Goal: Task Accomplishment & Management: Complete application form

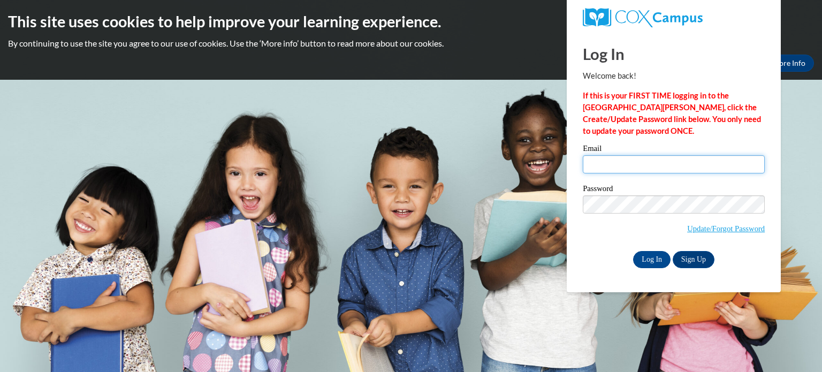
click at [606, 166] on input "Email" at bounding box center [674, 164] width 182 height 18
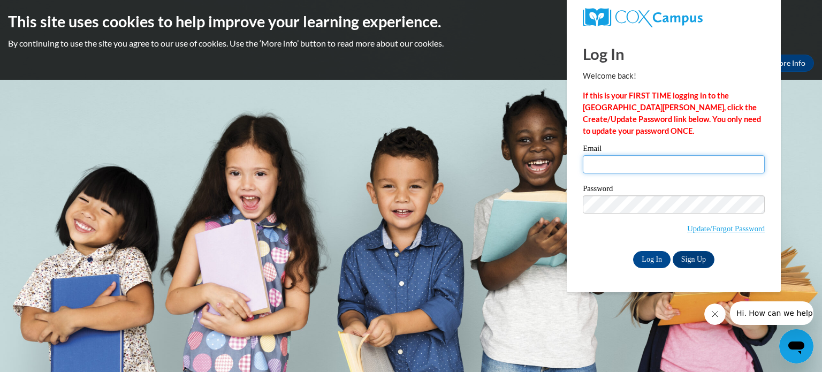
type input "[EMAIL_ADDRESS][DOMAIN_NAME]"
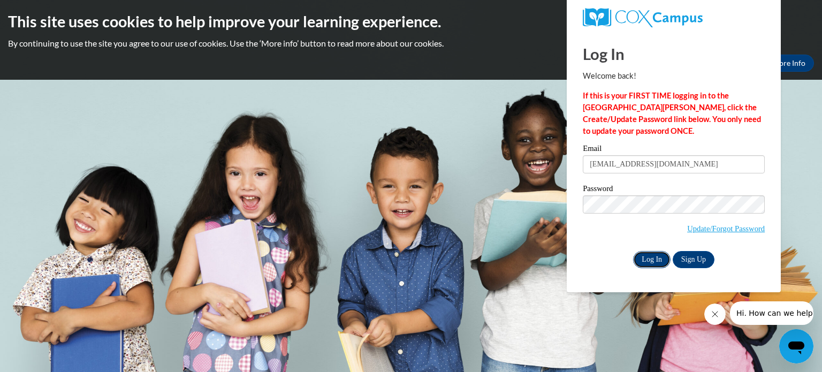
click at [652, 258] on input "Log In" at bounding box center [651, 259] width 37 height 17
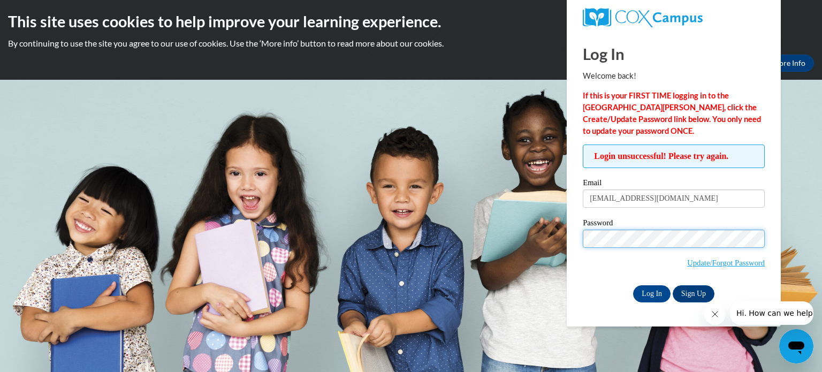
click at [633, 285] on input "Log In" at bounding box center [651, 293] width 37 height 17
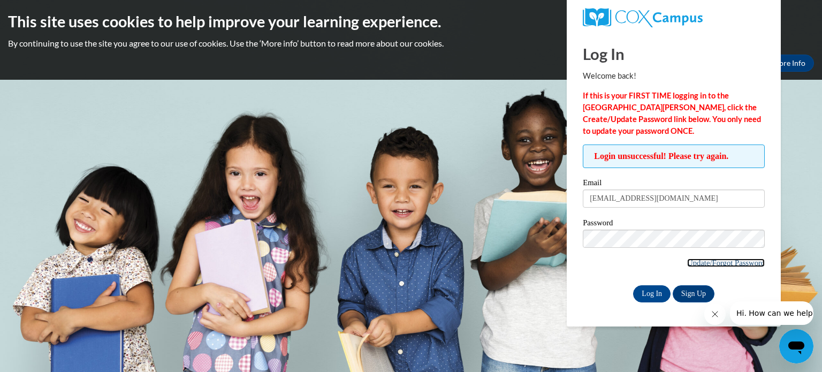
click at [727, 263] on link "Update/Forgot Password" at bounding box center [726, 262] width 78 height 9
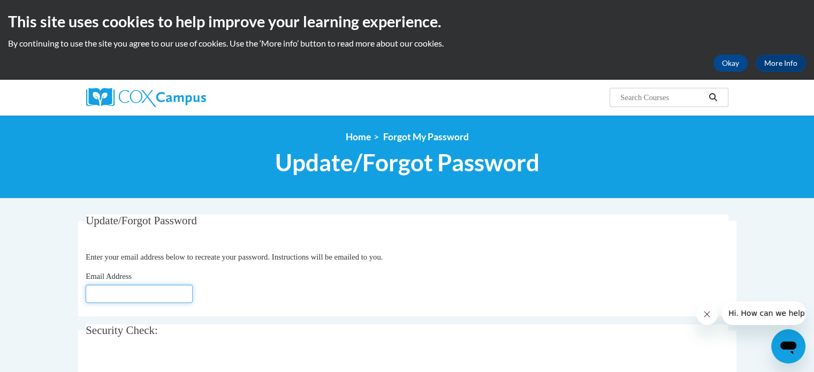
click at [139, 291] on input "Email Address" at bounding box center [139, 294] width 107 height 18
type input "[EMAIL_ADDRESS][DOMAIN_NAME]"
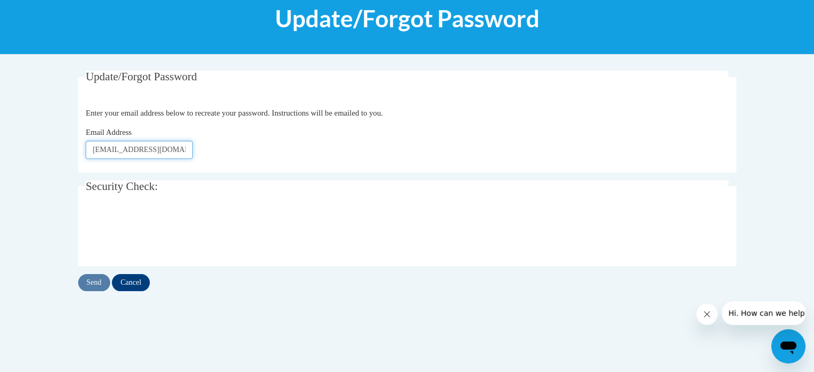
scroll to position [149, 0]
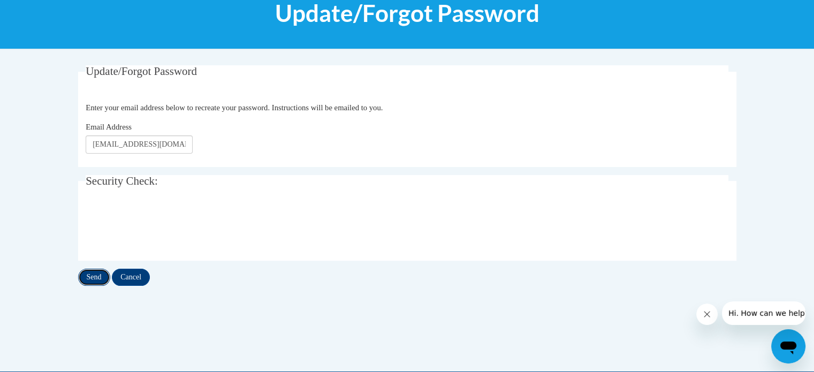
click at [92, 273] on input "Send" at bounding box center [94, 277] width 32 height 17
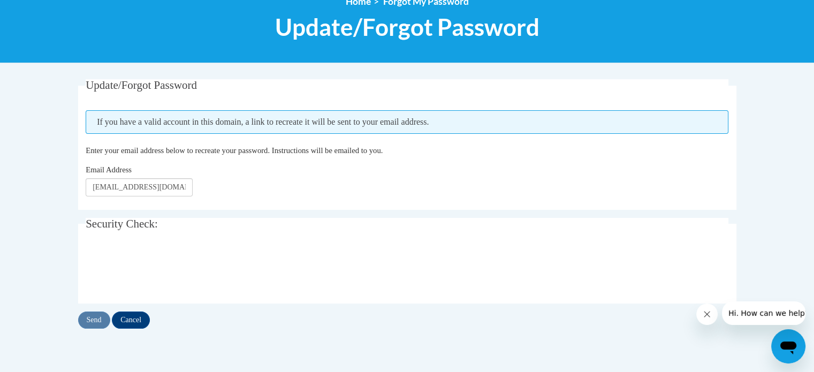
scroll to position [136, 0]
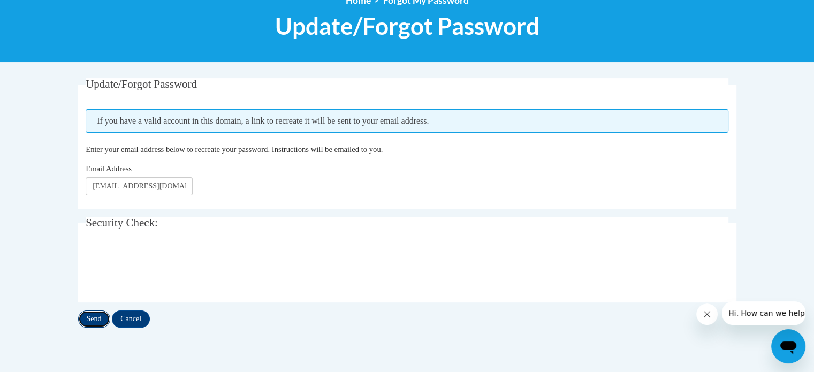
click at [95, 317] on input "Send" at bounding box center [94, 318] width 32 height 17
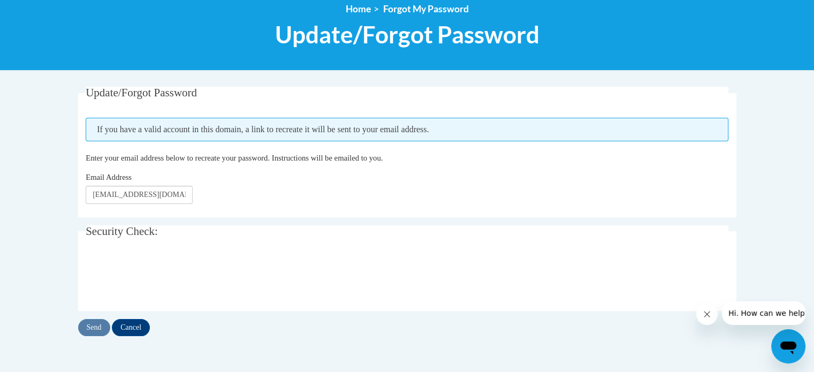
scroll to position [128, 0]
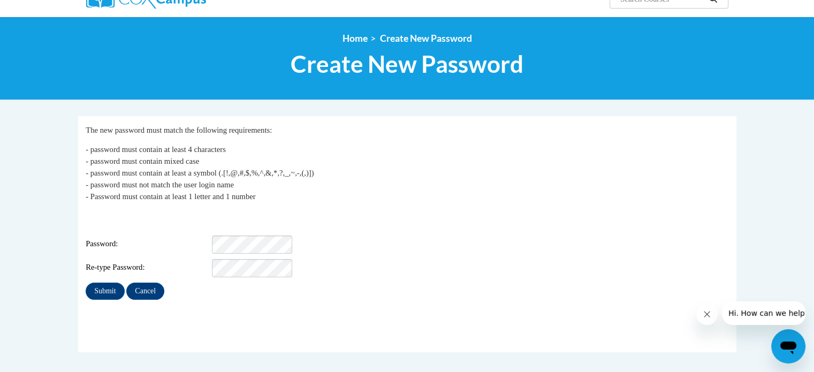
scroll to position [99, 0]
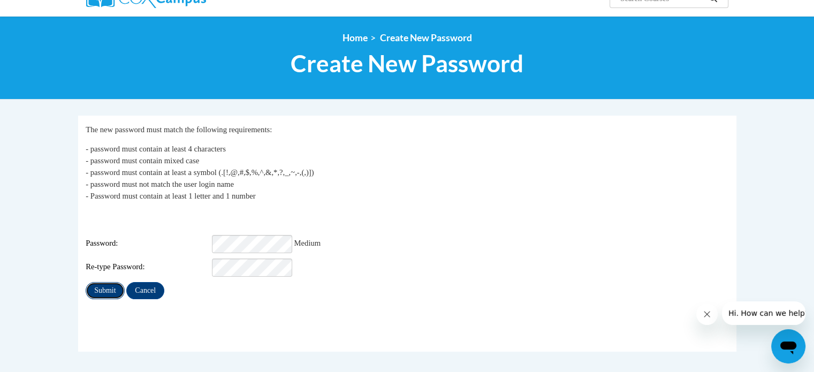
click at [111, 282] on input "Submit" at bounding box center [105, 290] width 39 height 17
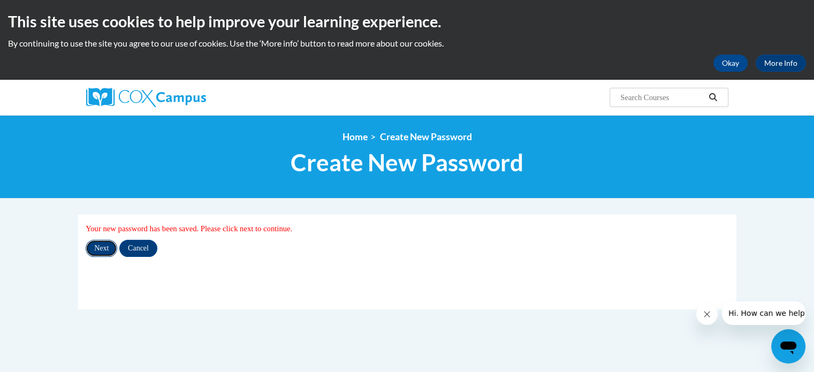
click at [101, 247] on input "Next" at bounding box center [102, 248] width 32 height 17
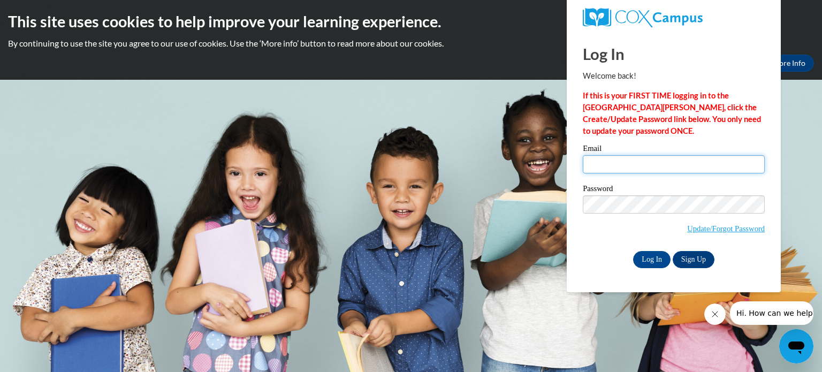
type input "[EMAIL_ADDRESS][DOMAIN_NAME]"
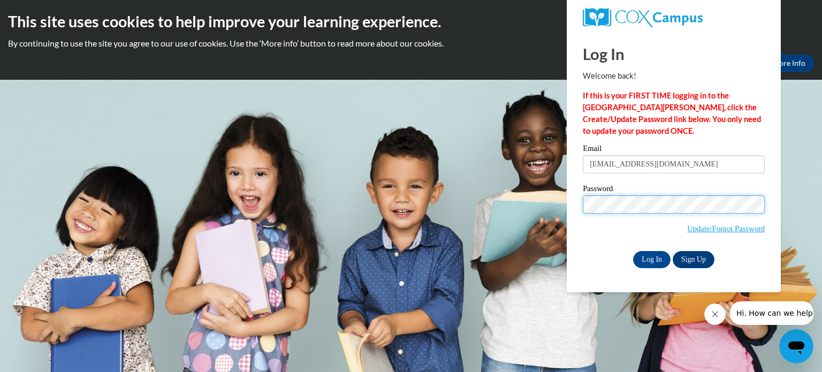
click at [556, 205] on body "This site uses cookies to help improve your learning experience. By continuing …" at bounding box center [411, 186] width 822 height 372
click at [546, 200] on body "This site uses cookies to help improve your learning experience. By continuing …" at bounding box center [411, 186] width 822 height 372
click at [633, 251] on input "Log In" at bounding box center [651, 259] width 37 height 17
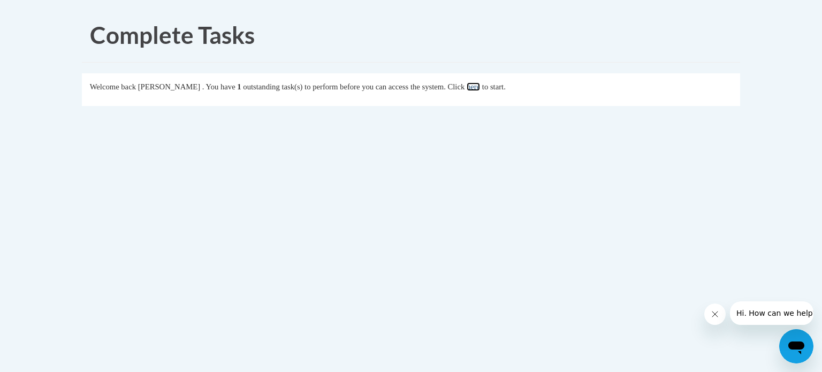
click at [480, 89] on link "here" at bounding box center [473, 86] width 13 height 9
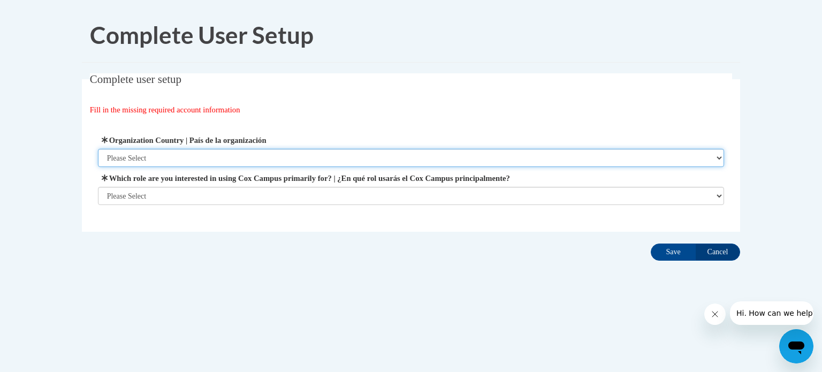
click at [721, 160] on select "Please Select United States | Estados Unidos Outside of the United States | Fue…" at bounding box center [411, 158] width 627 height 18
select select "ad49bcad-a171-4b2e-b99c-48b446064914"
click at [98, 149] on select "Please Select United States | Estados Unidos Outside of the United States | Fue…" at bounding box center [411, 158] width 627 height 18
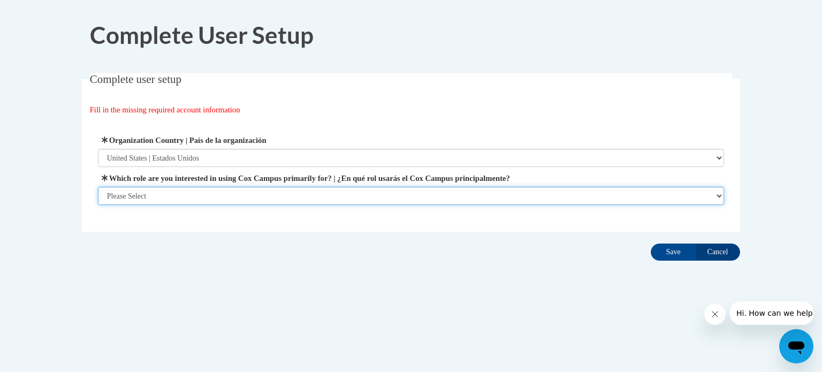
click at [172, 192] on select "Please Select College/University | Colegio/Universidad Community/Nonprofit Part…" at bounding box center [411, 196] width 627 height 18
select select "fbf2d438-af2f-41f8-98f1-81c410e29de3"
click at [98, 205] on select "Please Select College/University | Colegio/Universidad Community/Nonprofit Part…" at bounding box center [411, 196] width 627 height 18
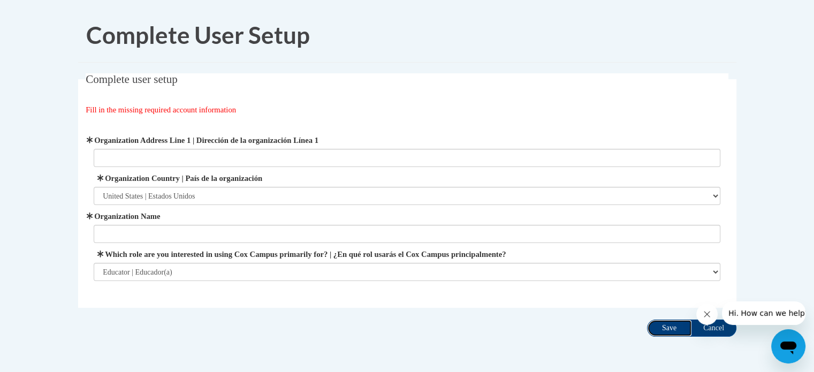
click at [665, 329] on input "Save" at bounding box center [669, 328] width 45 height 17
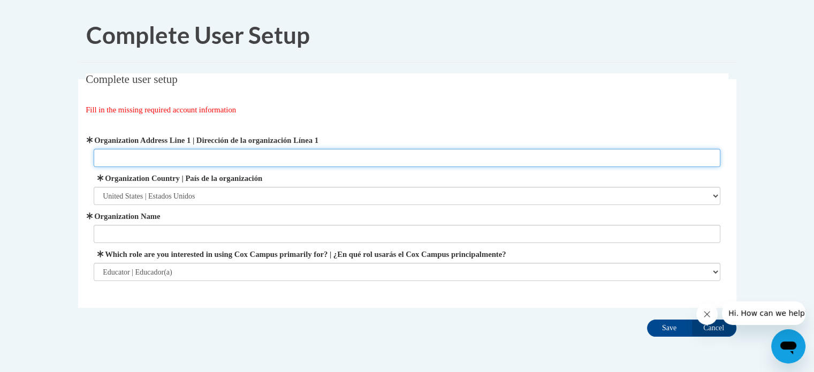
click at [115, 157] on input "Organization Address Line 1 | Dirección de la organización Línea 1" at bounding box center [407, 158] width 627 height 18
type input "6810 45th Ave"
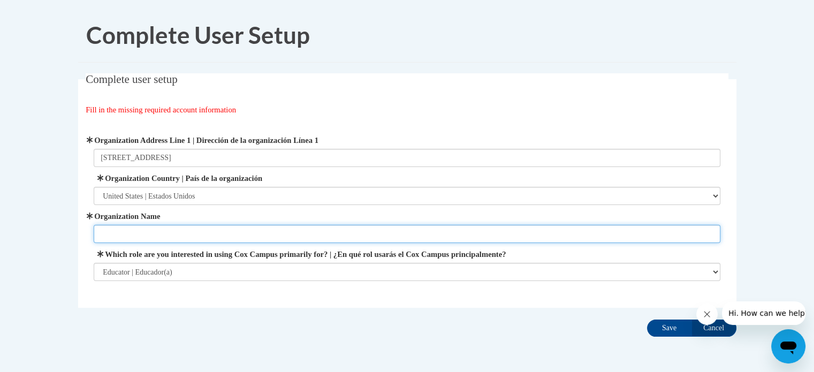
type input "Forest Park Elementary School"
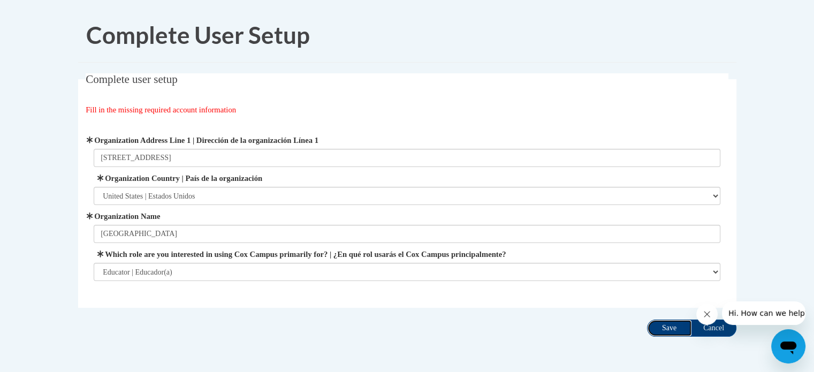
click at [679, 320] on input "Save" at bounding box center [669, 328] width 45 height 17
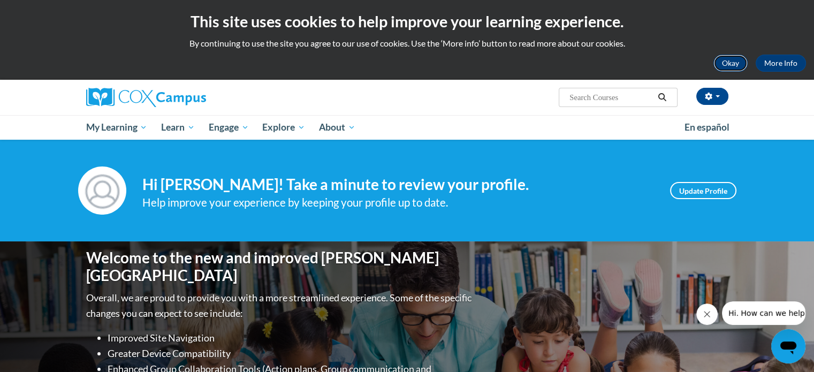
click at [734, 64] on button "Okay" at bounding box center [730, 63] width 34 height 17
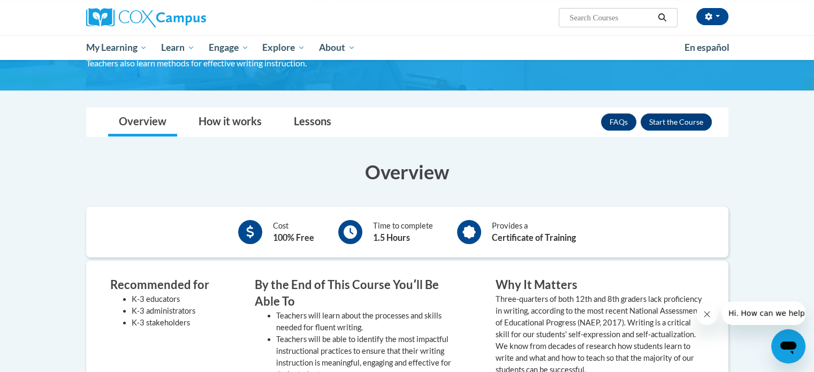
scroll to position [118, 0]
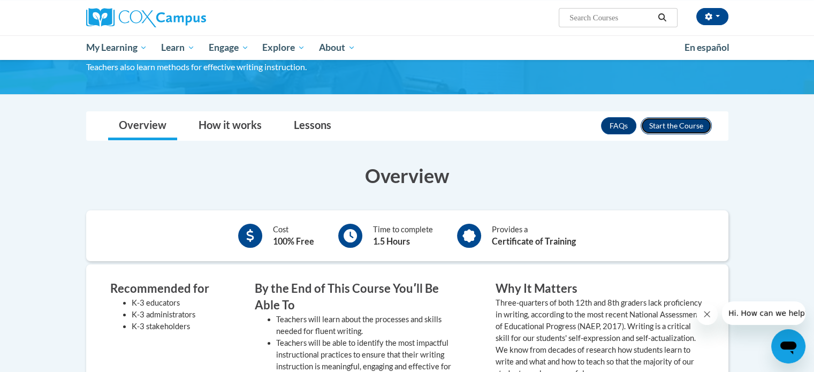
click at [686, 126] on button "Enroll" at bounding box center [676, 125] width 71 height 17
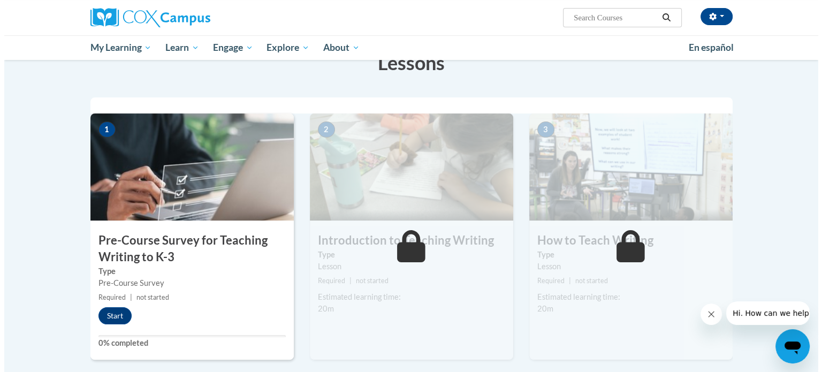
scroll to position [186, 0]
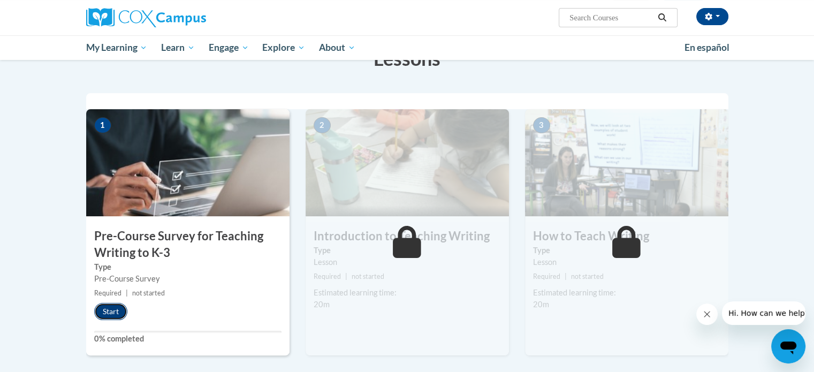
click at [114, 310] on button "Start" at bounding box center [110, 311] width 33 height 17
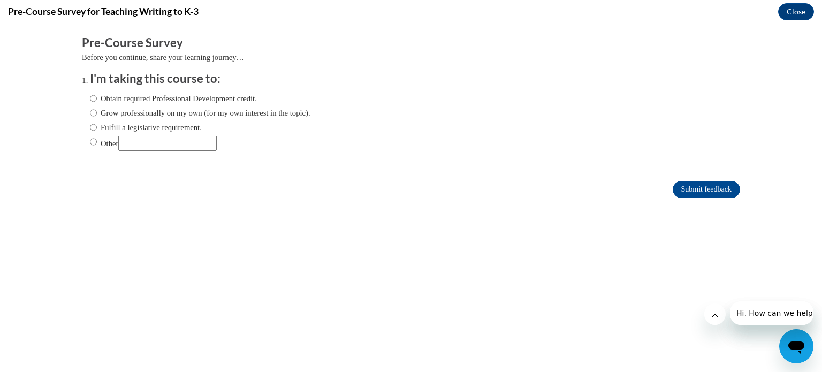
scroll to position [0, 0]
click at [90, 128] on input "Fulfill a legislative requirement." at bounding box center [93, 127] width 7 height 12
radio input "true"
click at [707, 188] on input "Submit feedback" at bounding box center [706, 189] width 67 height 17
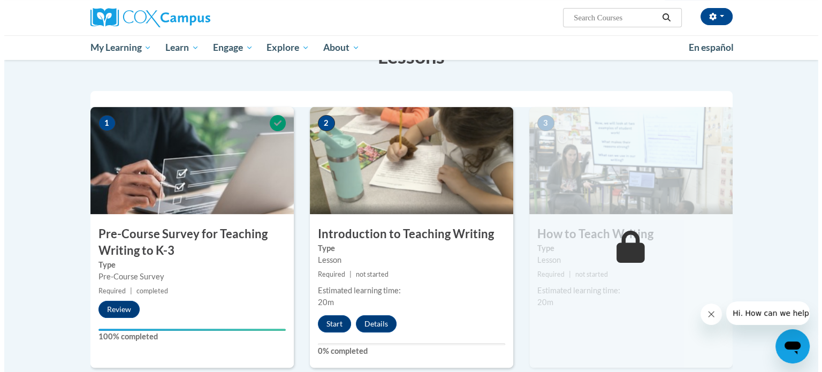
scroll to position [190, 0]
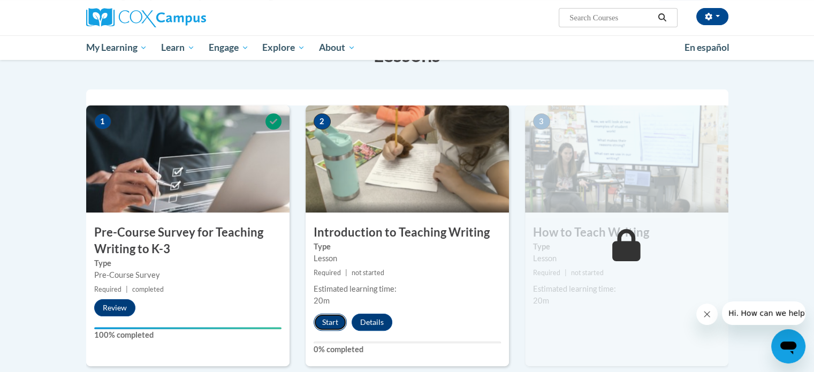
click at [329, 322] on button "Start" at bounding box center [330, 322] width 33 height 17
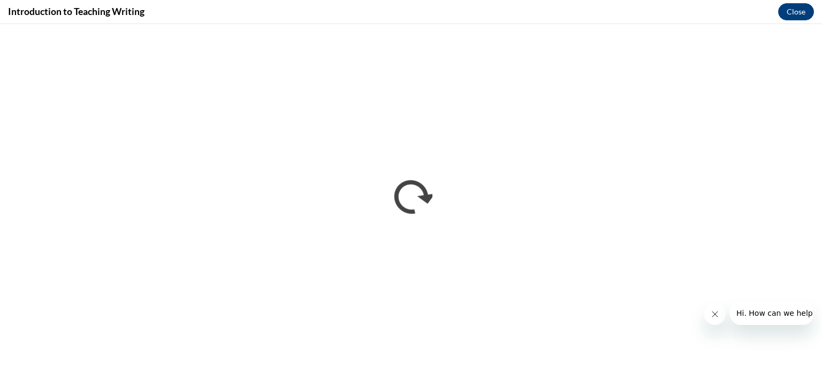
scroll to position [0, 0]
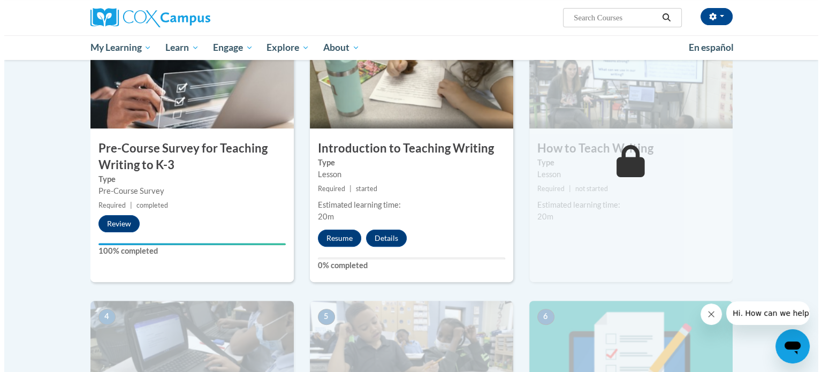
scroll to position [190, 0]
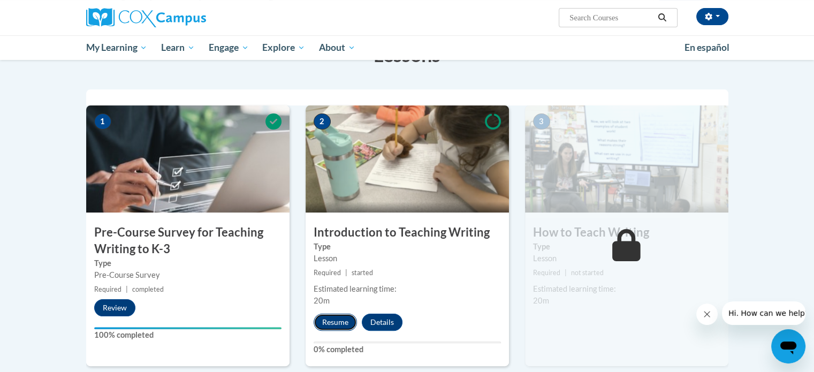
click at [338, 317] on button "Resume" at bounding box center [335, 322] width 43 height 17
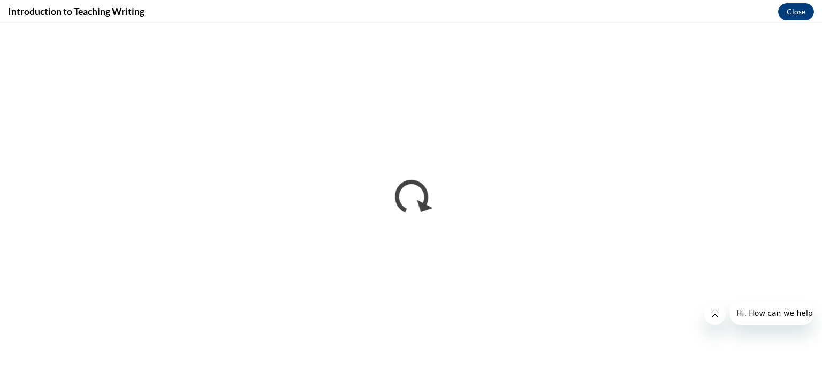
scroll to position [0, 0]
click at [711, 310] on icon "Close message from company" at bounding box center [714, 314] width 9 height 9
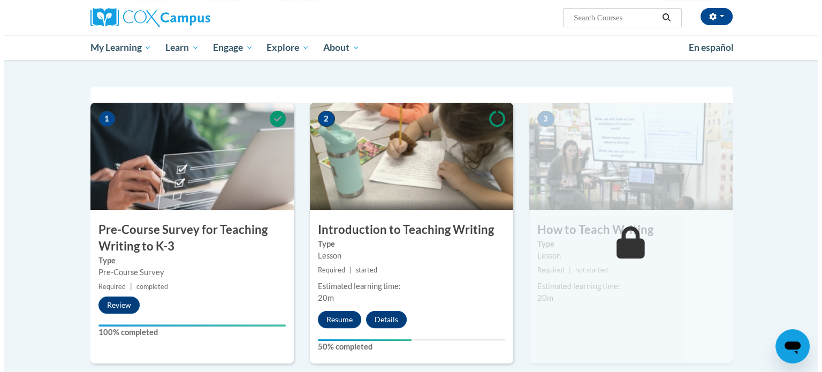
scroll to position [224, 0]
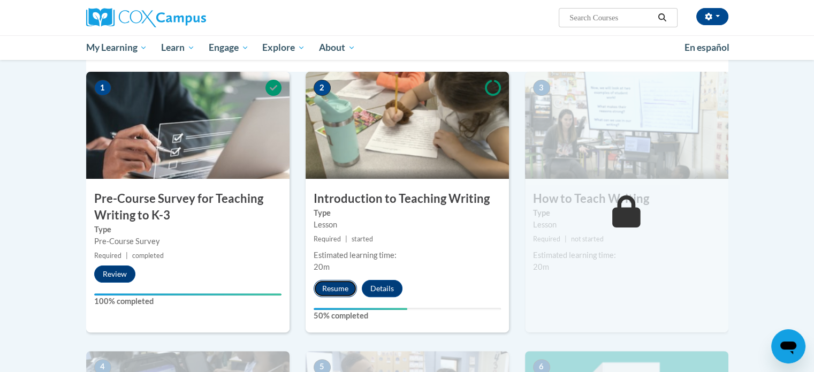
click at [332, 280] on button "Resume" at bounding box center [335, 288] width 43 height 17
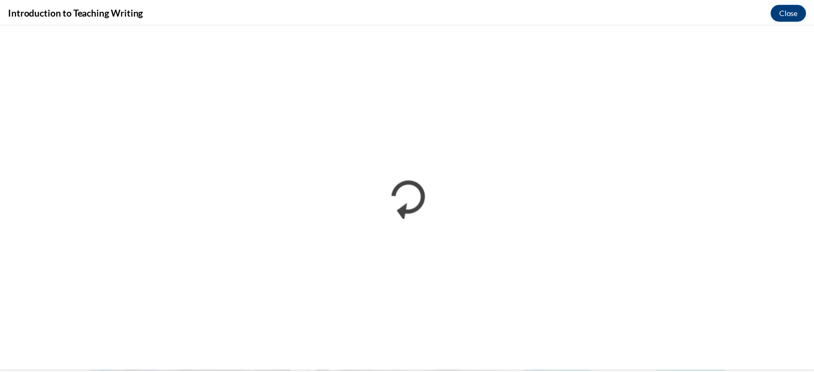
scroll to position [0, 0]
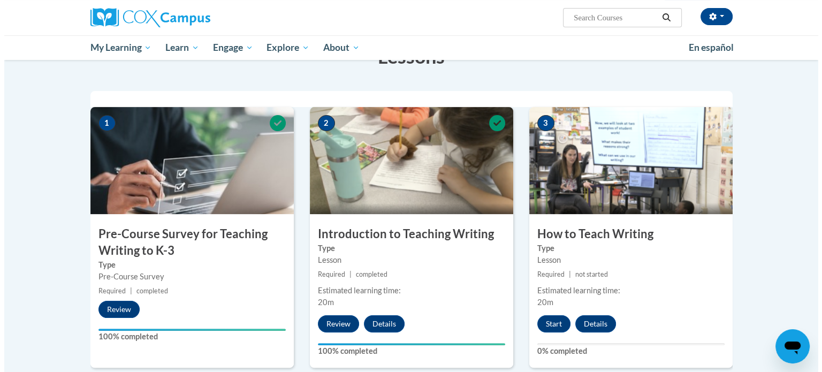
scroll to position [207, 0]
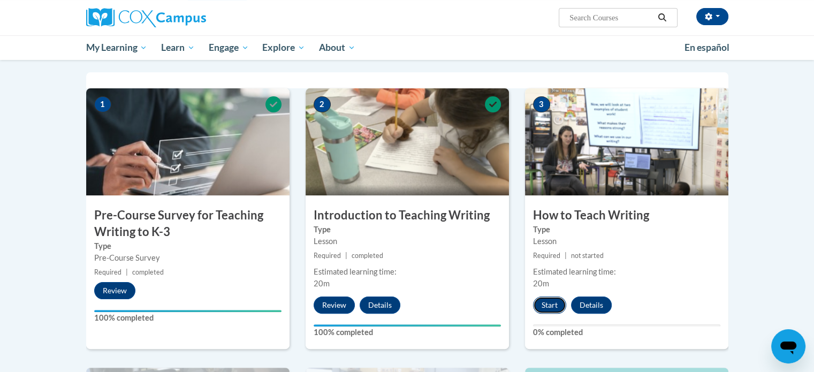
click at [552, 303] on button "Start" at bounding box center [549, 304] width 33 height 17
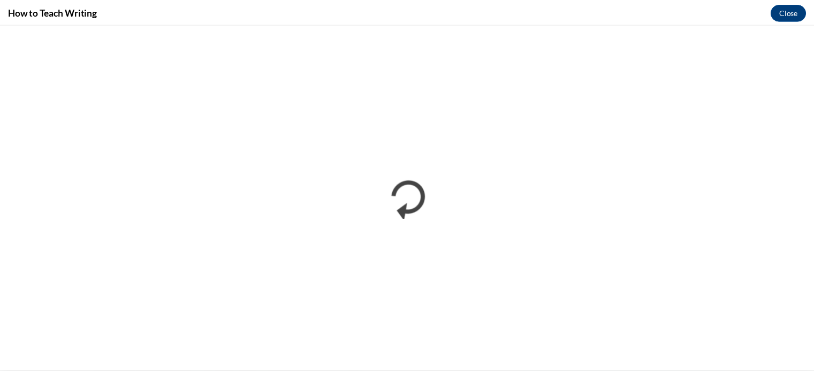
scroll to position [0, 0]
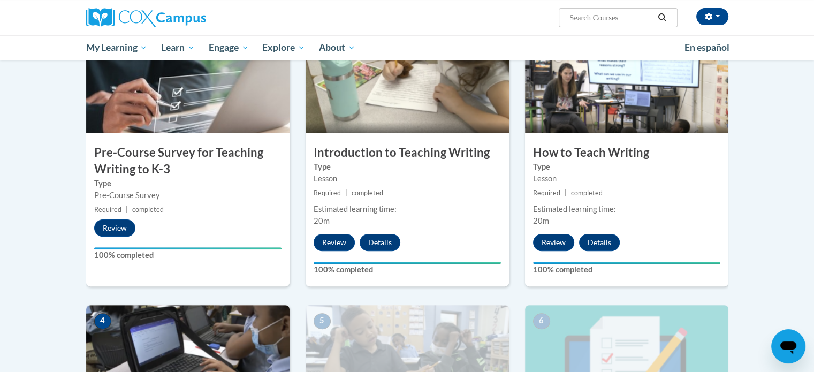
scroll to position [249, 0]
